Goal: Find specific page/section: Find specific page/section

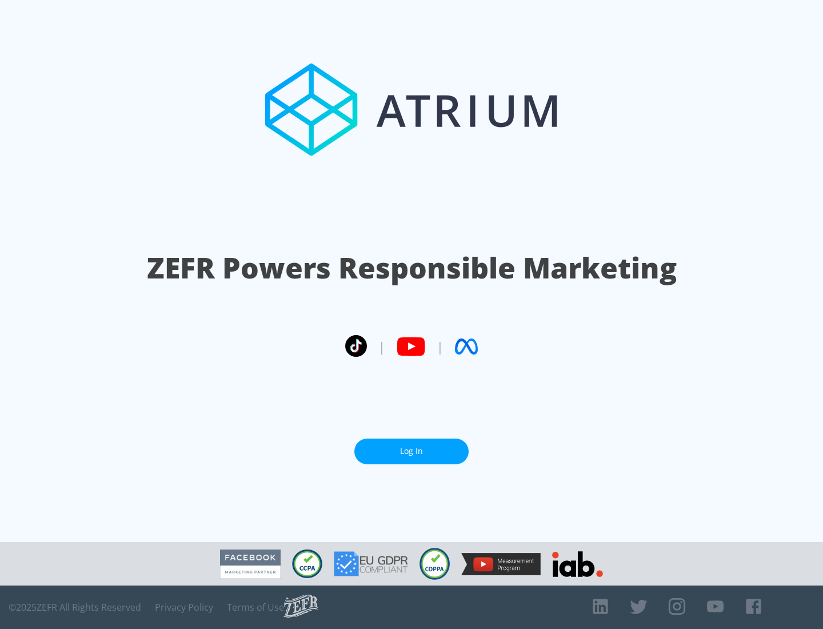
click at [412, 451] on link "Log In" at bounding box center [411, 452] width 114 height 26
